Goal: Task Accomplishment & Management: Manage account settings

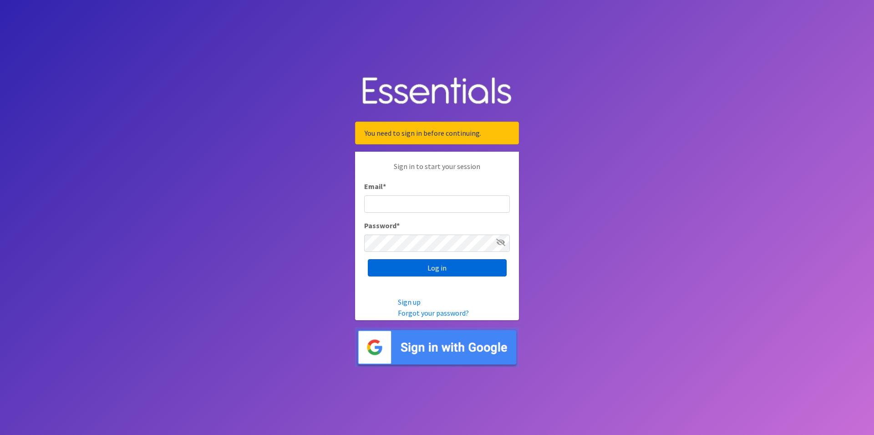
type input "renae.verstegen@unitedwayfoxcities.org"
click at [464, 272] on input "Log in" at bounding box center [437, 267] width 139 height 17
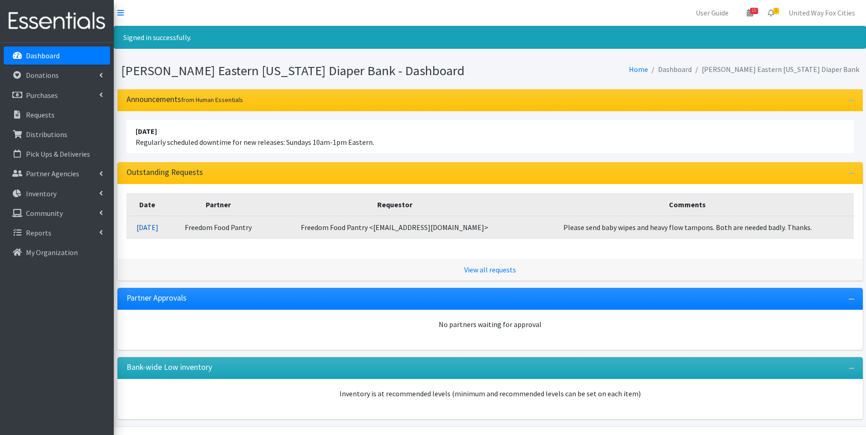
click at [154, 230] on link "10/08/2025" at bounding box center [148, 227] width 22 height 9
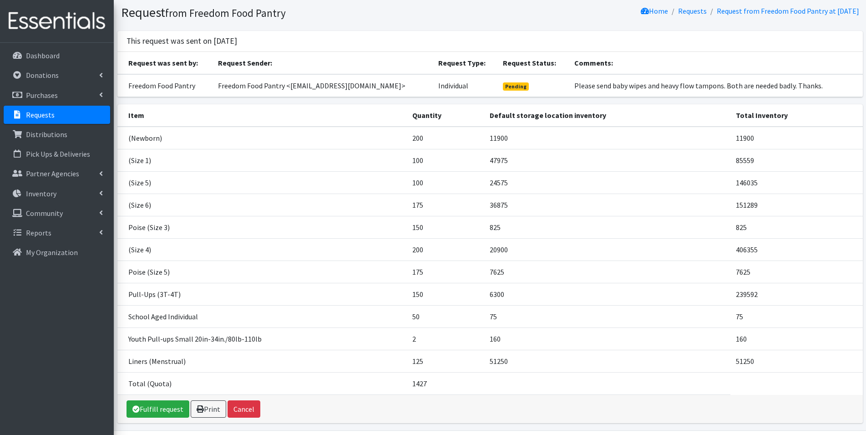
scroll to position [46, 0]
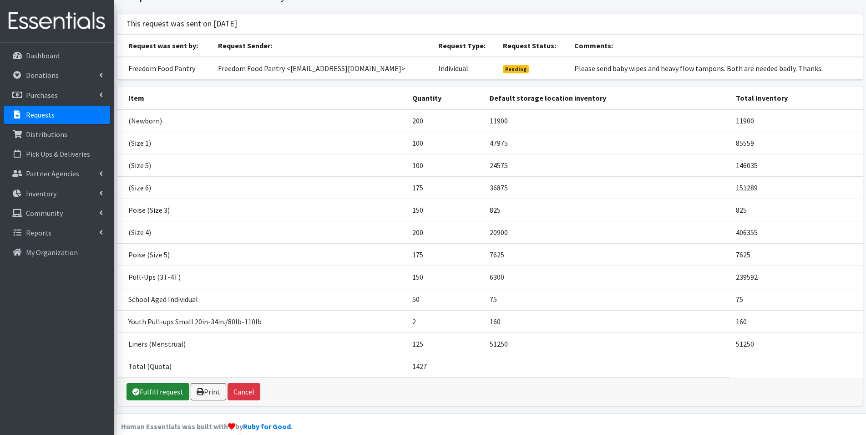
click at [164, 394] on link "Fulfill request" at bounding box center [158, 391] width 63 height 17
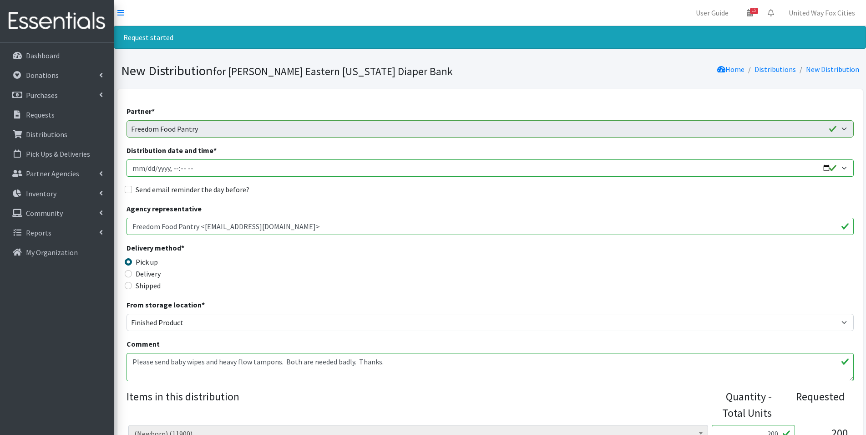
click at [824, 168] on input "Distribution date and time *" at bounding box center [490, 167] width 727 height 17
type input "2025-10-23T09:00"
click at [328, 194] on div "Send email reminder the day before?" at bounding box center [490, 189] width 727 height 11
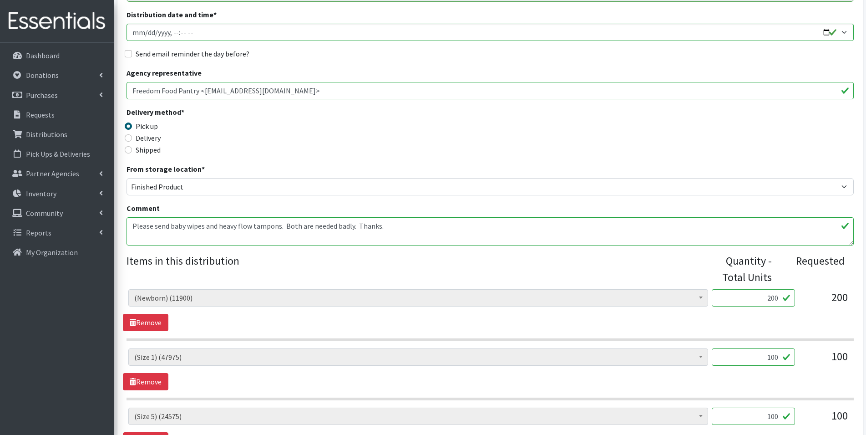
scroll to position [137, 0]
click at [385, 226] on textarea "Please send baby wipes and heavy flow tampons. Both are needed badly. Thanks." at bounding box center [490, 230] width 727 height 28
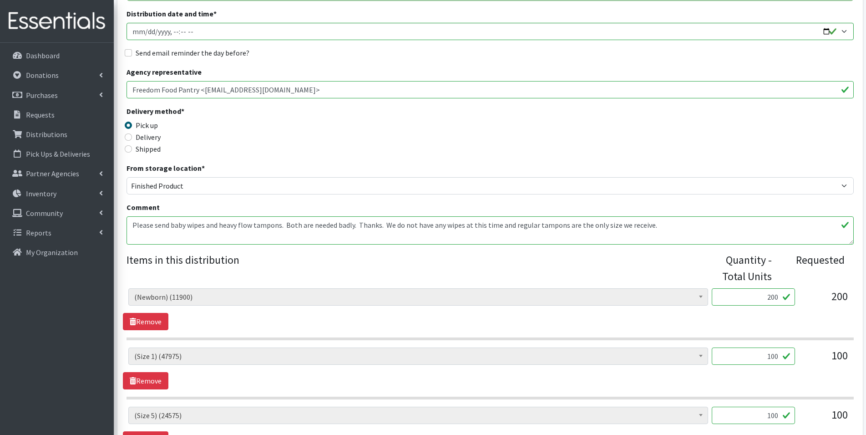
drag, startPoint x: 650, startPoint y: 225, endPoint x: 386, endPoint y: 231, distance: 264.5
click at [386, 231] on textarea "Please send baby wipes and heavy flow tampons. Both are needed badly. Thanks." at bounding box center [490, 230] width 727 height 28
drag, startPoint x: 427, startPoint y: 230, endPoint x: 405, endPoint y: 235, distance: 22.5
click at [405, 235] on textarea "Please send baby wipes and heavy flow tampons. Both are needed badly. Thanks." at bounding box center [490, 230] width 727 height 28
click at [659, 223] on textarea "Please send baby wipes and heavy flow tampons. Both are needed badly. Thanks." at bounding box center [490, 230] width 727 height 28
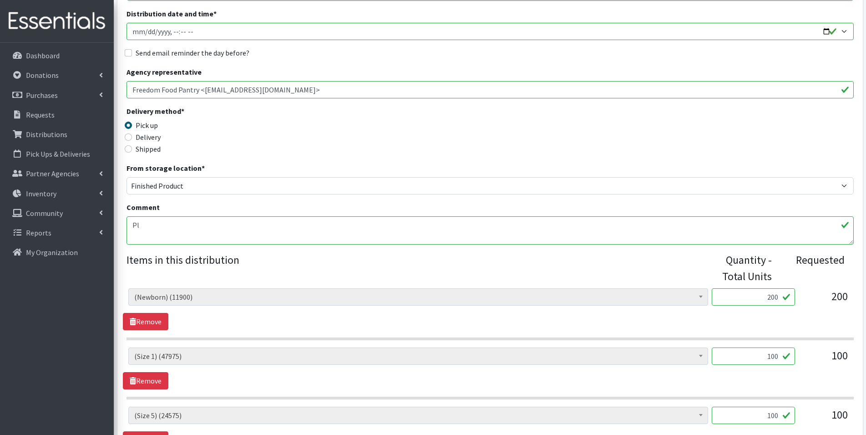
type textarea "P"
type textarea "u"
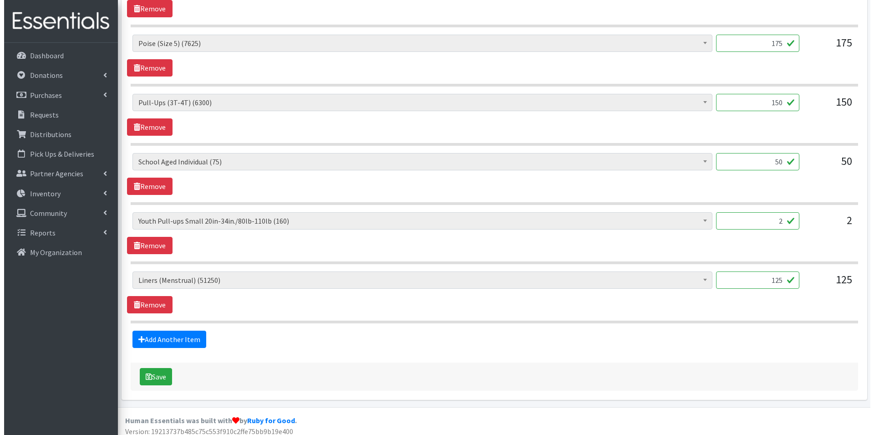
scroll to position [752, 0]
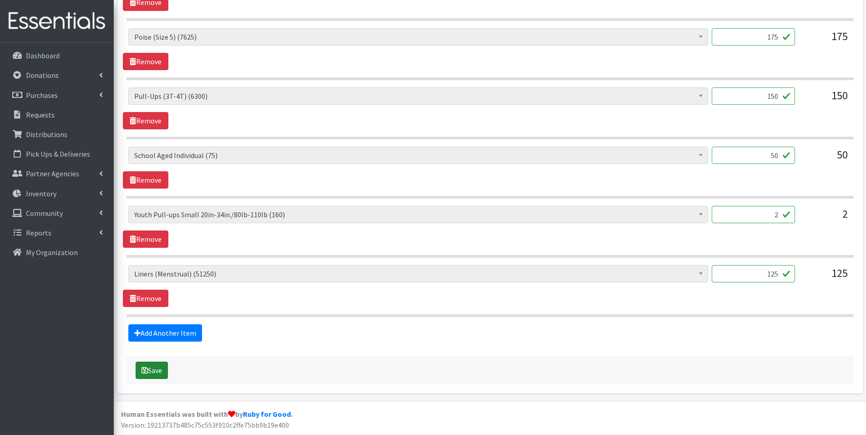
type textarea "Unfortunately, we do not have any wipes and we only have regular tampons."
click at [157, 375] on button "Save" at bounding box center [152, 369] width 32 height 17
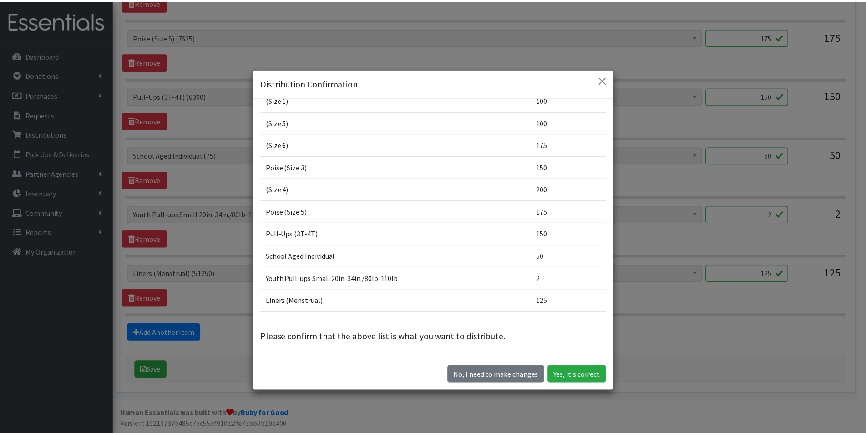
scroll to position [25, 0]
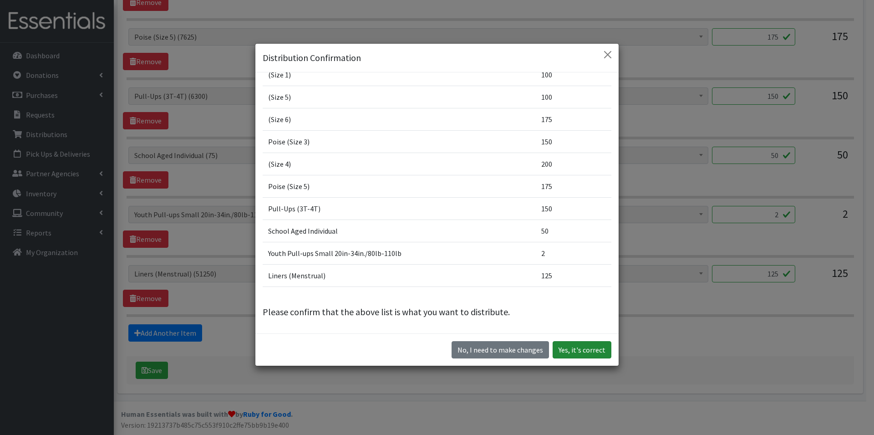
click at [568, 350] on button "Yes, it's correct" at bounding box center [582, 349] width 59 height 17
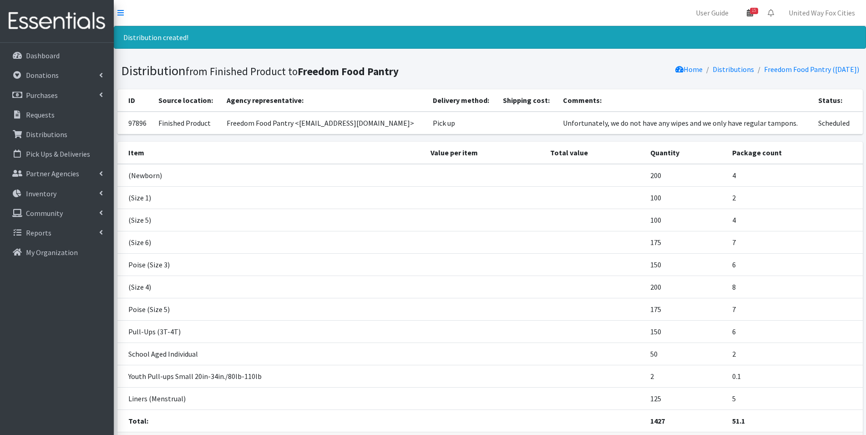
click at [755, 11] on span "15" at bounding box center [754, 11] width 8 height 6
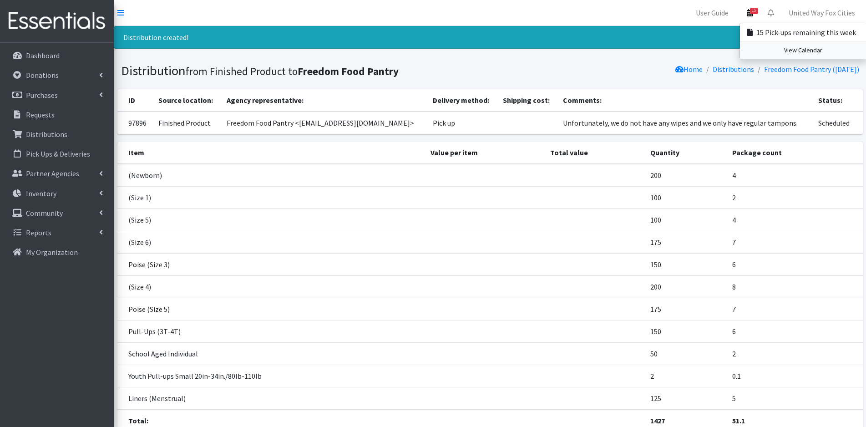
click at [791, 51] on link "View Calendar" at bounding box center [803, 50] width 127 height 17
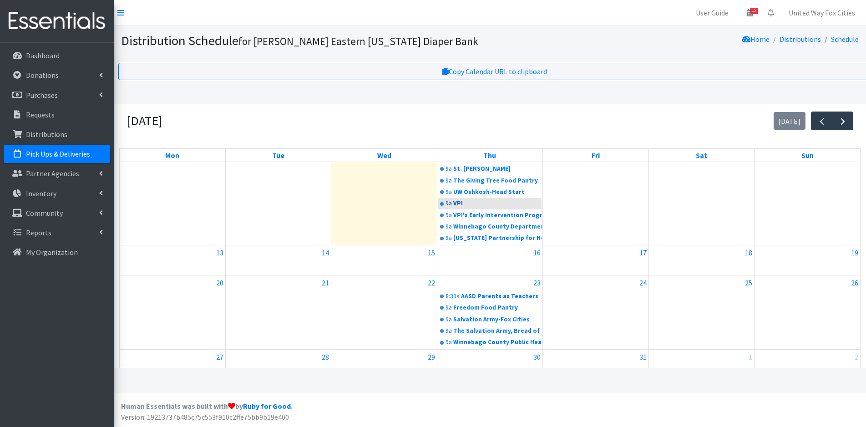
scroll to position [172, 0]
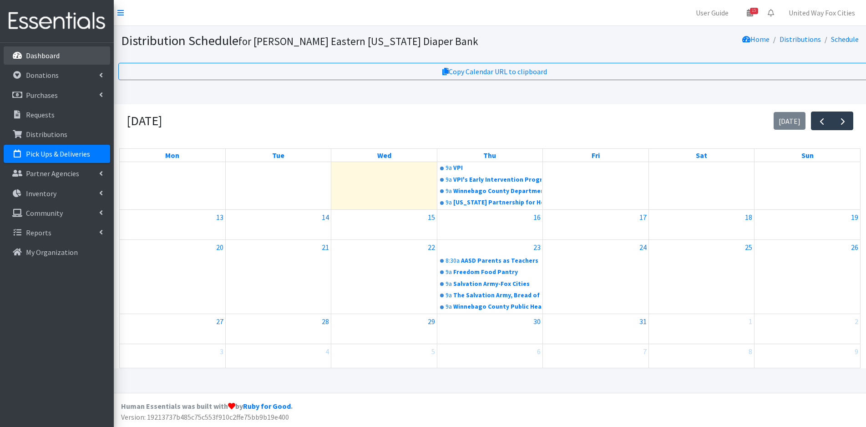
click at [44, 55] on p "Dashboard" at bounding box center [43, 55] width 34 height 9
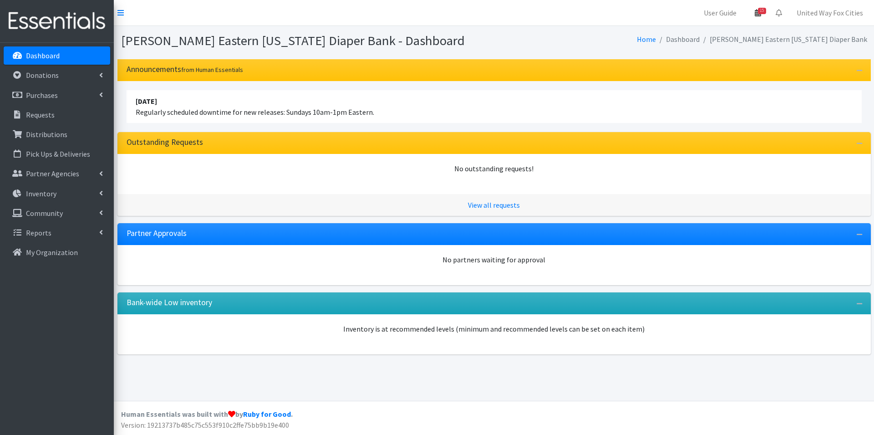
click at [763, 15] on link "15" at bounding box center [757, 13] width 21 height 18
click at [720, 49] on link "View Calendar" at bounding box center [704, 50] width 127 height 17
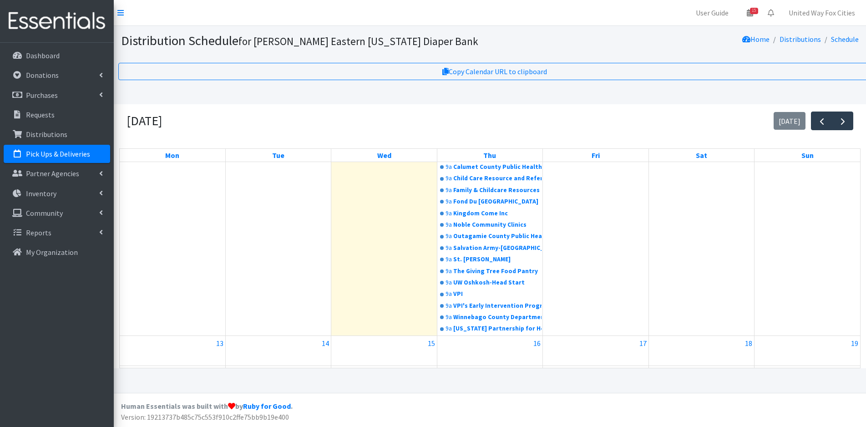
scroll to position [172, 0]
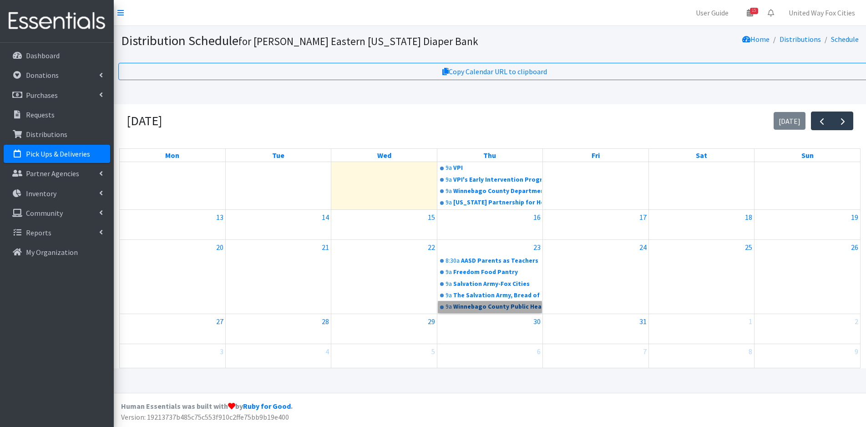
click at [520, 310] on link "9a Winnebago County Public Health-Oshkosh" at bounding box center [489, 306] width 103 height 11
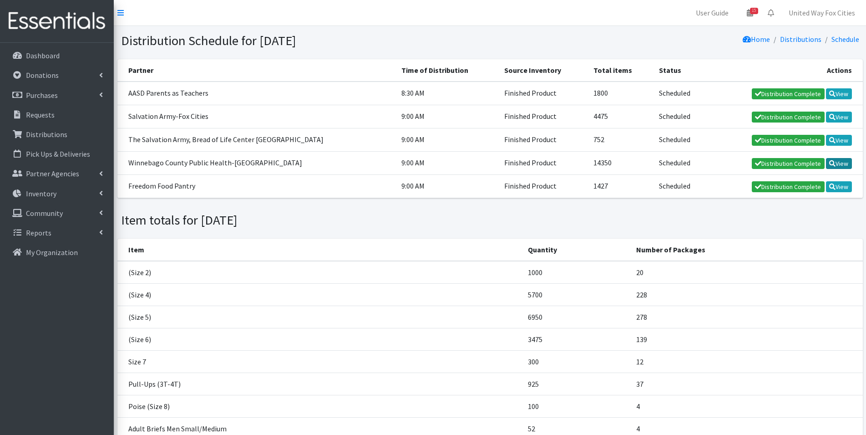
click at [843, 164] on link "View" at bounding box center [839, 163] width 26 height 11
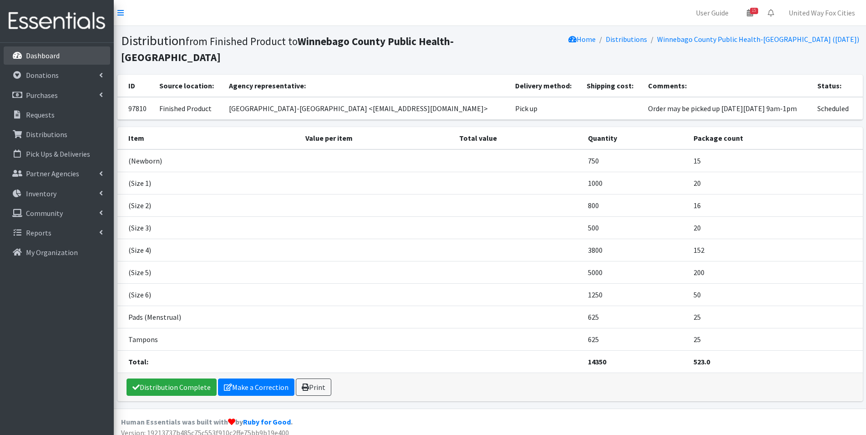
click at [59, 57] on p "Dashboard" at bounding box center [43, 55] width 34 height 9
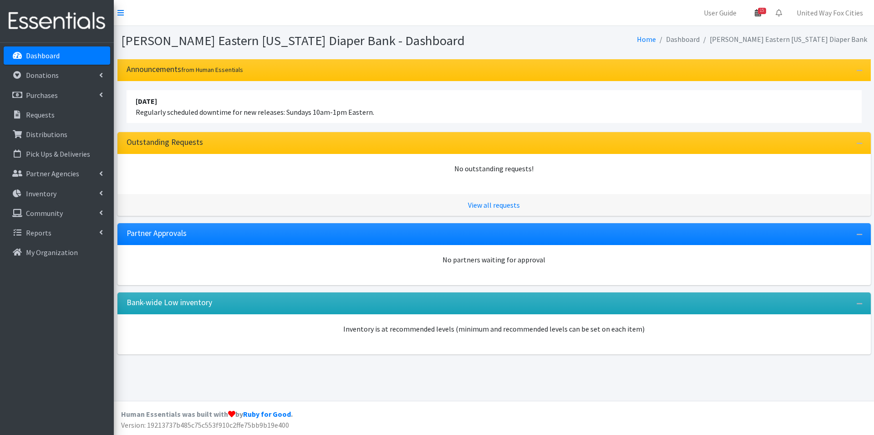
click at [757, 11] on icon at bounding box center [758, 12] width 6 height 7
click at [713, 51] on link "View Calendar" at bounding box center [704, 50] width 127 height 17
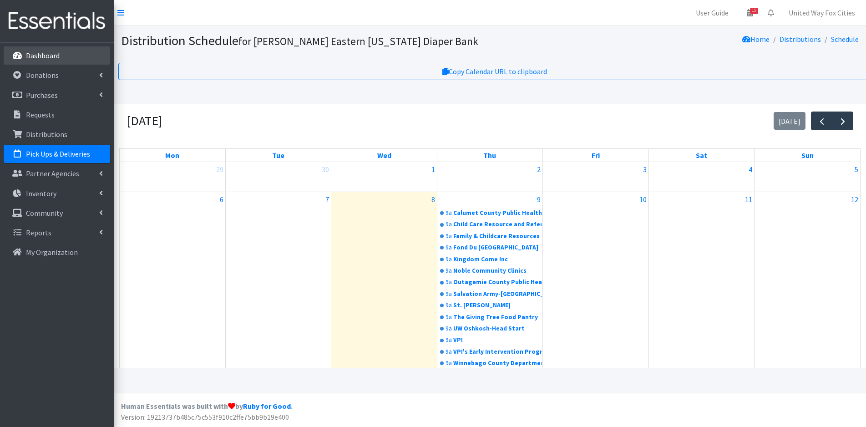
click at [46, 57] on p "Dashboard" at bounding box center [43, 55] width 34 height 9
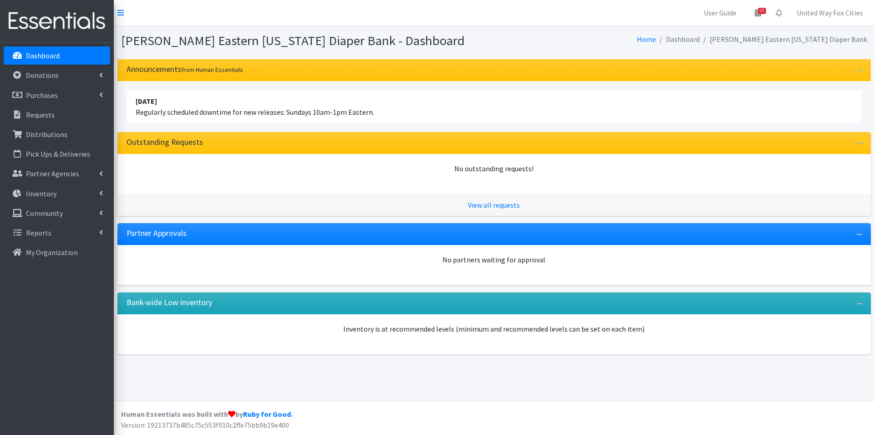
click at [51, 52] on p "Dashboard" at bounding box center [43, 55] width 34 height 9
